Goal: Use online tool/utility: Utilize a website feature to perform a specific function

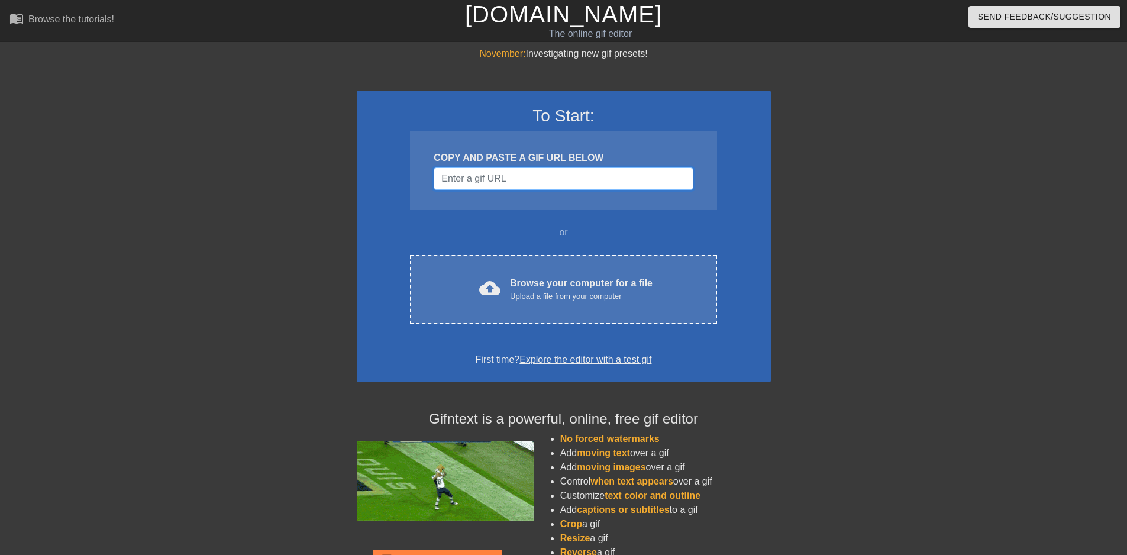
click at [557, 189] on input "Username" at bounding box center [563, 178] width 259 height 22
paste input "[URL][DOMAIN_NAME]"
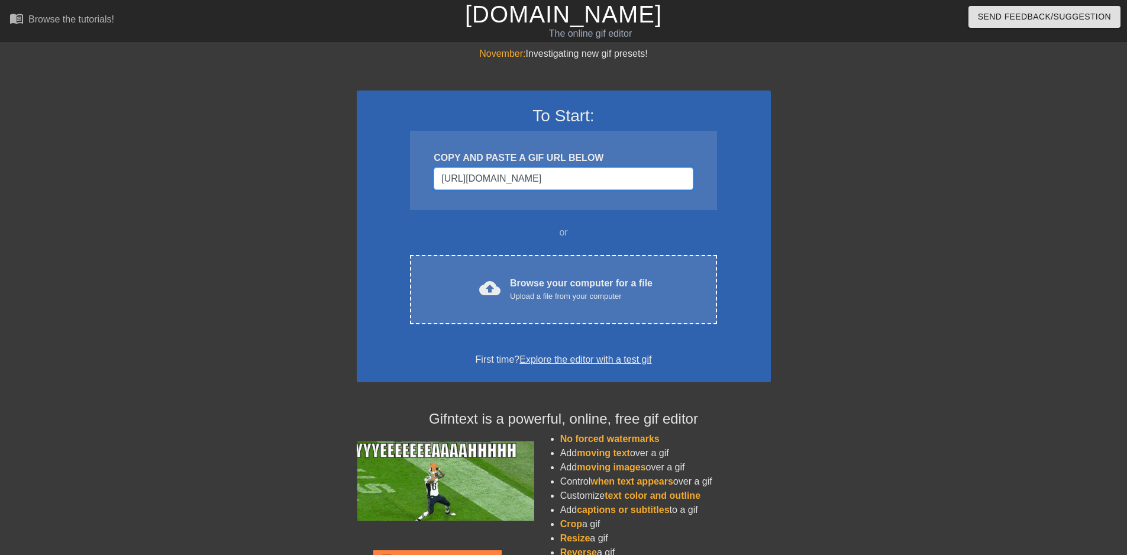
scroll to position [0, 15]
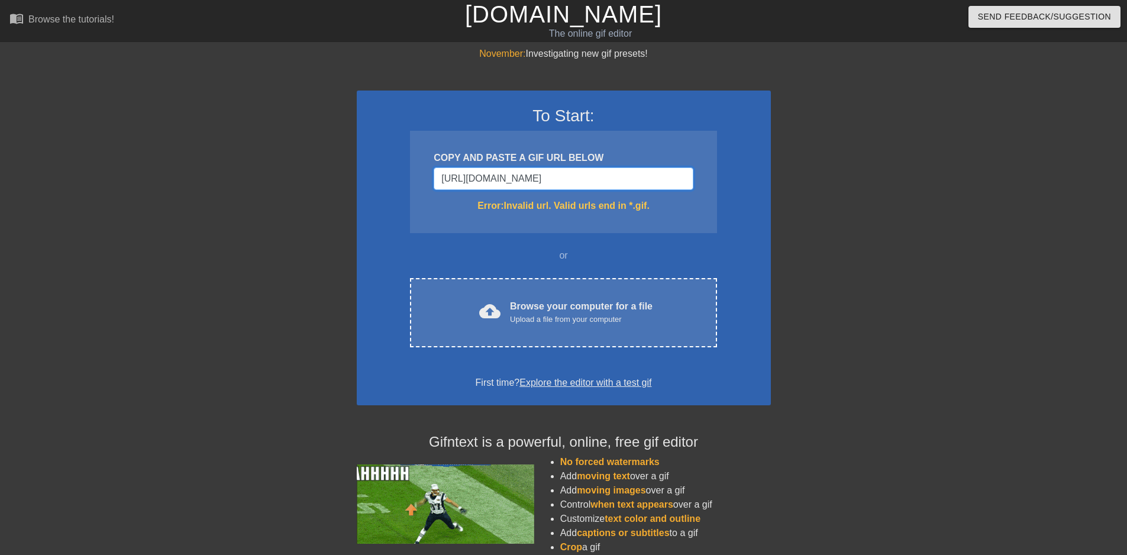
type input "[URL][DOMAIN_NAME]"
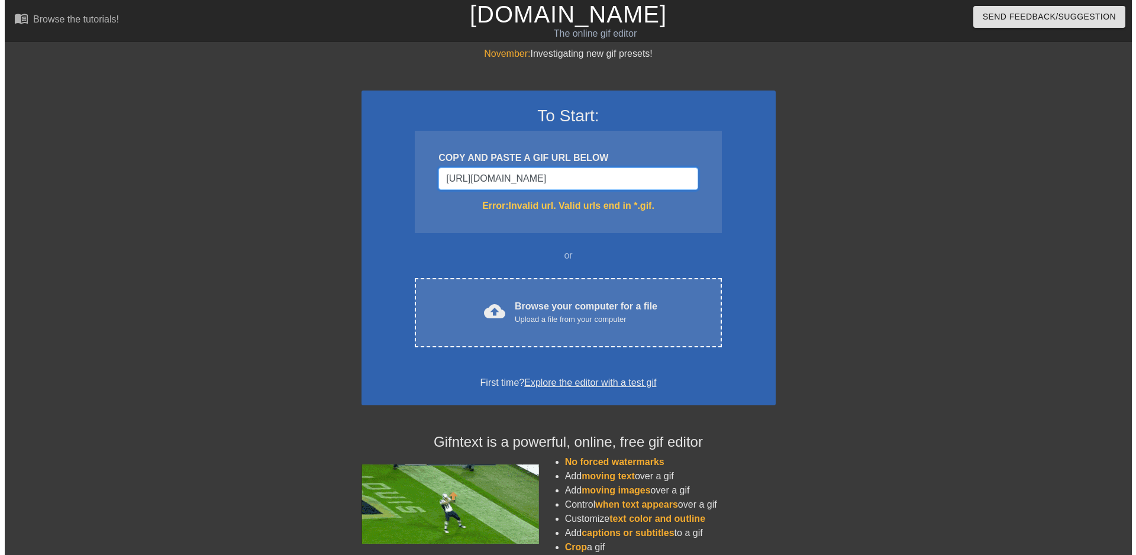
scroll to position [0, 0]
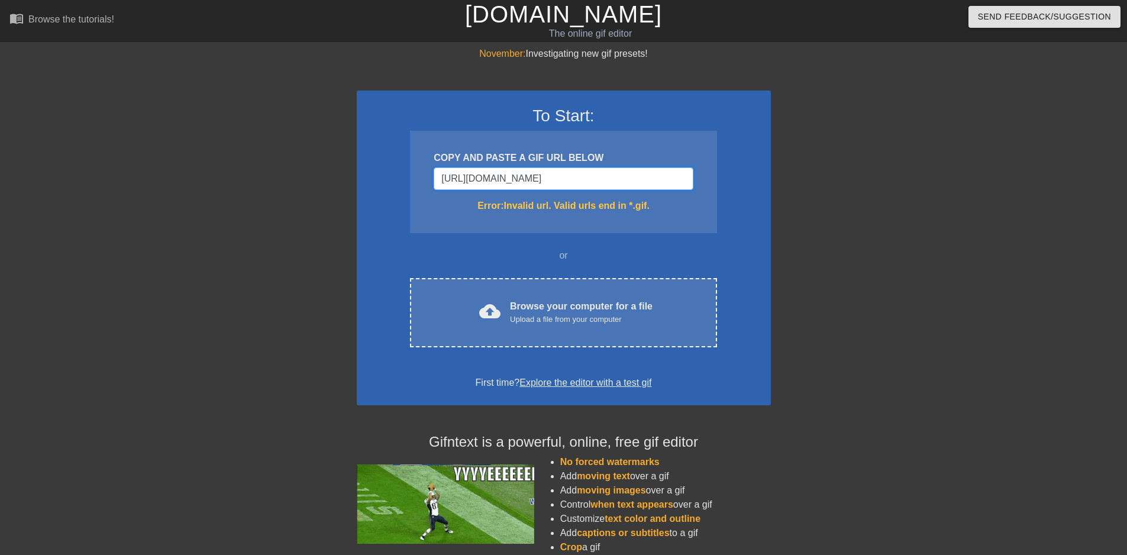
drag, startPoint x: 688, startPoint y: 176, endPoint x: 270, endPoint y: 189, distance: 418.6
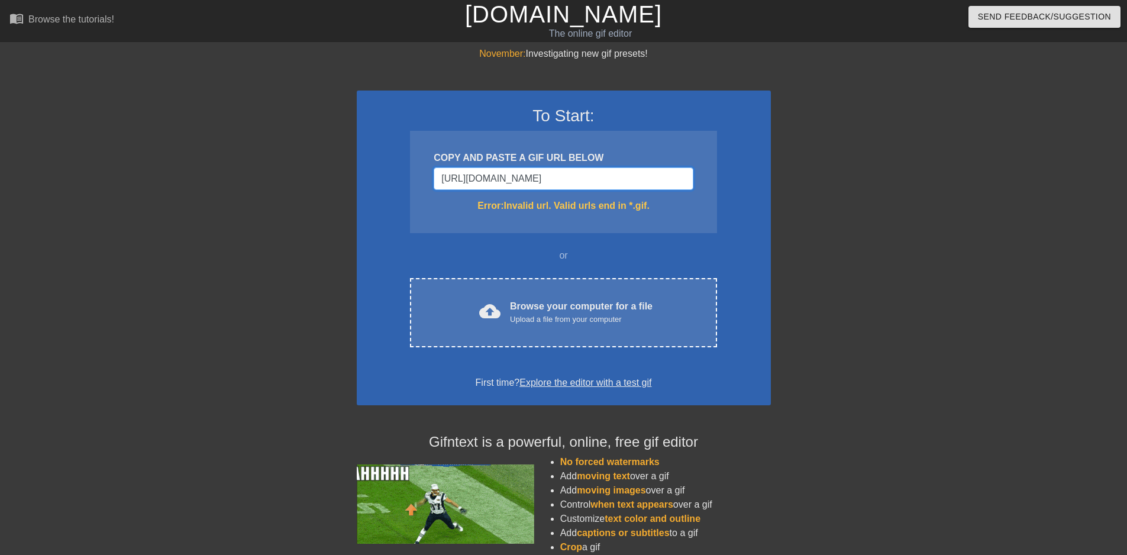
click at [270, 189] on div "November: Investigating new gif presets! To Start: COPY AND PASTE A GIF URL BEL…" at bounding box center [563, 348] width 1127 height 602
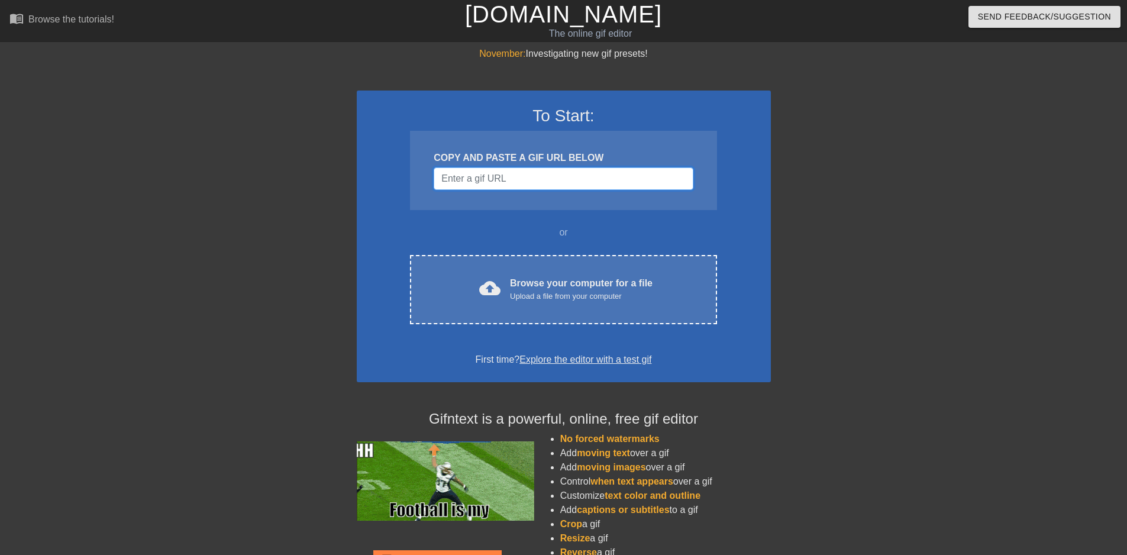
click at [609, 173] on input "Username" at bounding box center [563, 178] width 259 height 22
